Goal: Transaction & Acquisition: Purchase product/service

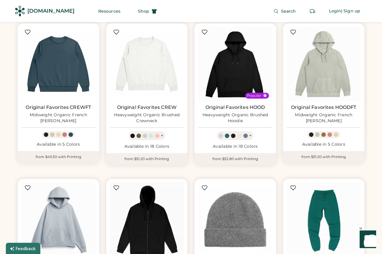
scroll to position [472, 0]
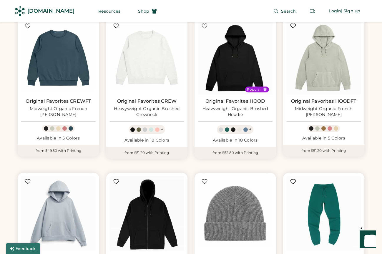
drag, startPoint x: 383, startPoint y: 26, endPoint x: 383, endPoint y: 71, distance: 45.9
click at [51, 106] on div "Original Favorites CREWFT Midweight Organic French Terry Crewneck" at bounding box center [58, 107] width 74 height 19
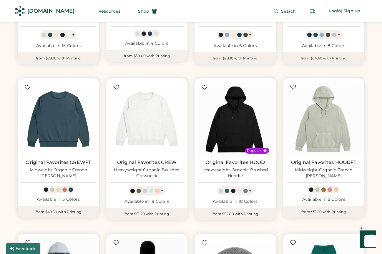
scroll to position [474, 0]
